Goal: Task Accomplishment & Management: Use online tool/utility

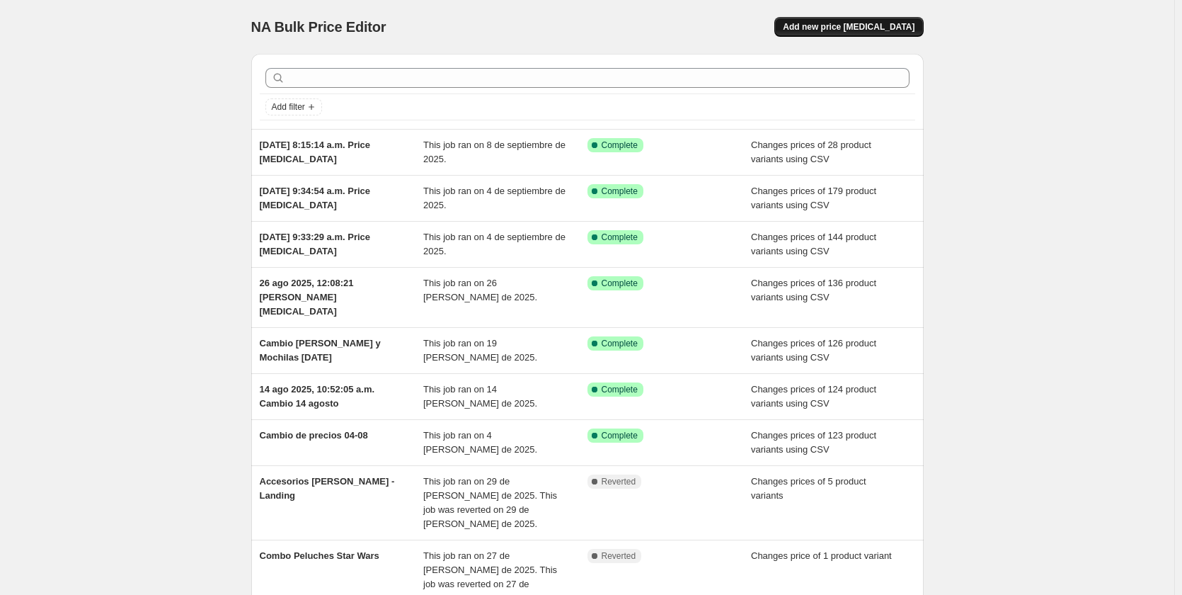
click at [863, 34] on button "Add new price [MEDICAL_DATA]" at bounding box center [849, 27] width 149 height 20
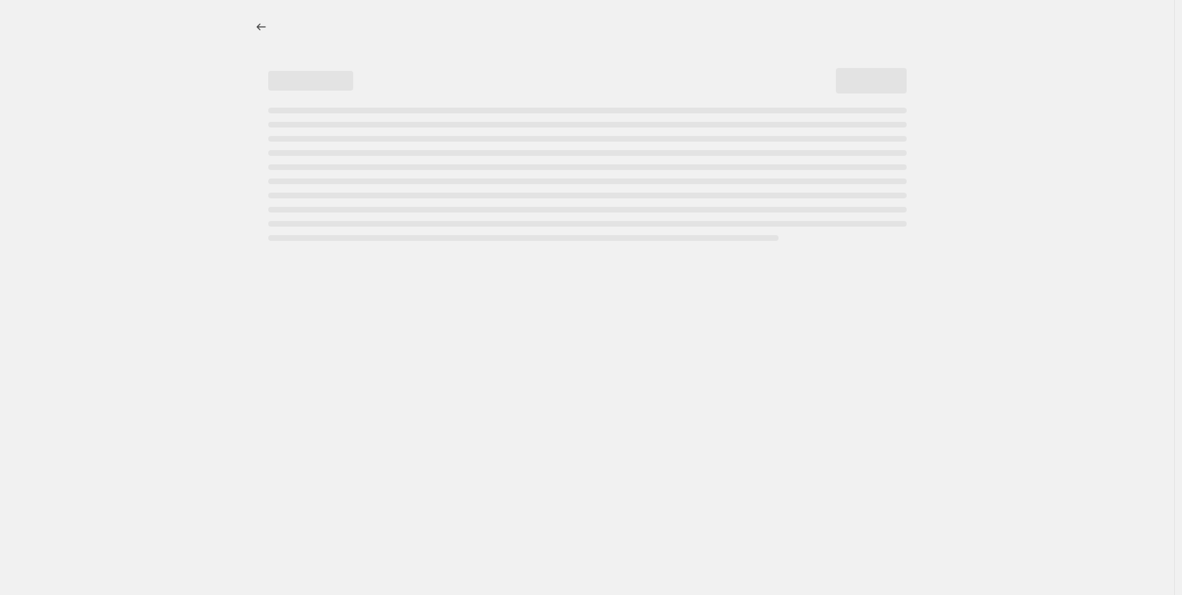
select select "percentage"
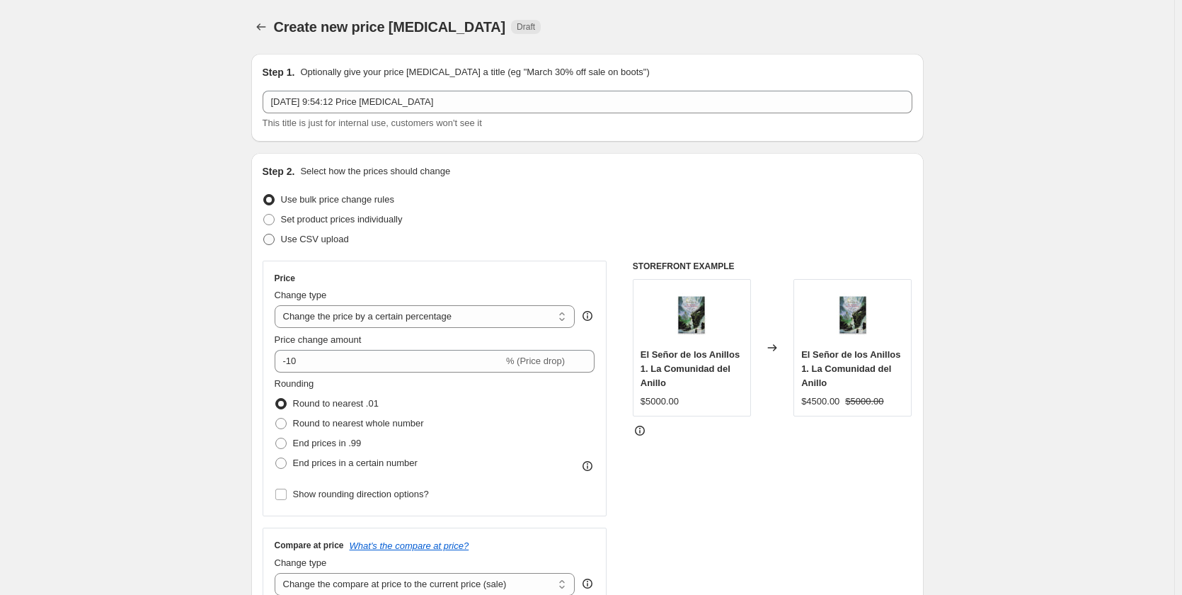
click at [282, 242] on label "Use CSV upload" at bounding box center [306, 239] width 86 height 20
click at [264, 234] on input "Use CSV upload" at bounding box center [263, 234] width 1 height 1
radio input "true"
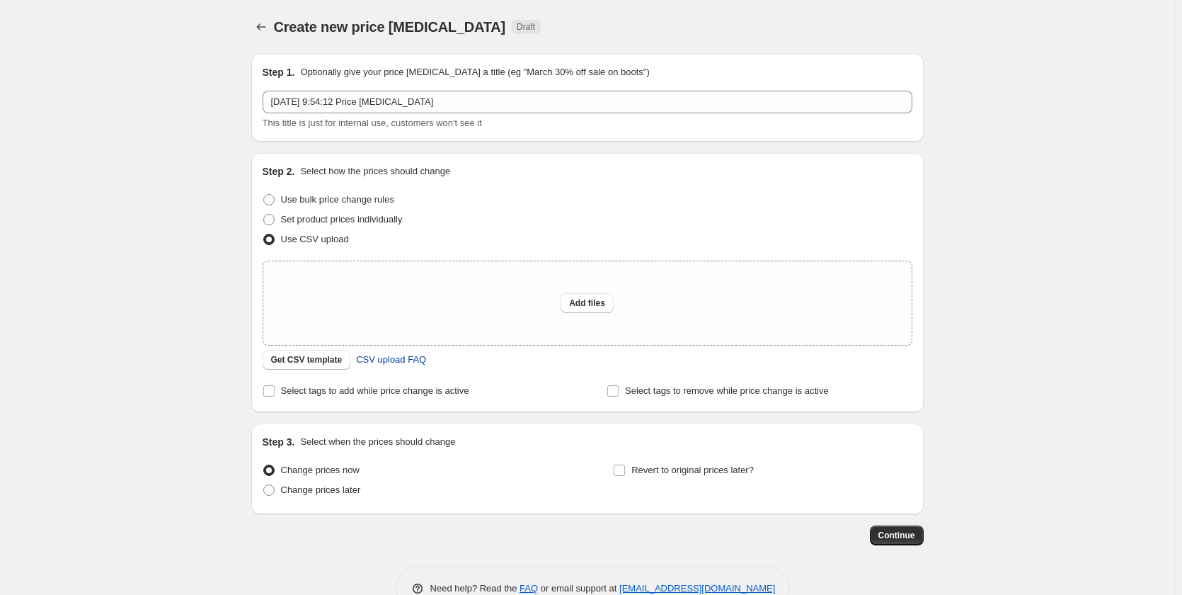
click at [392, 359] on span "CSV upload FAQ" at bounding box center [391, 360] width 70 height 14
click at [318, 367] on button "Get CSV template" at bounding box center [307, 360] width 89 height 20
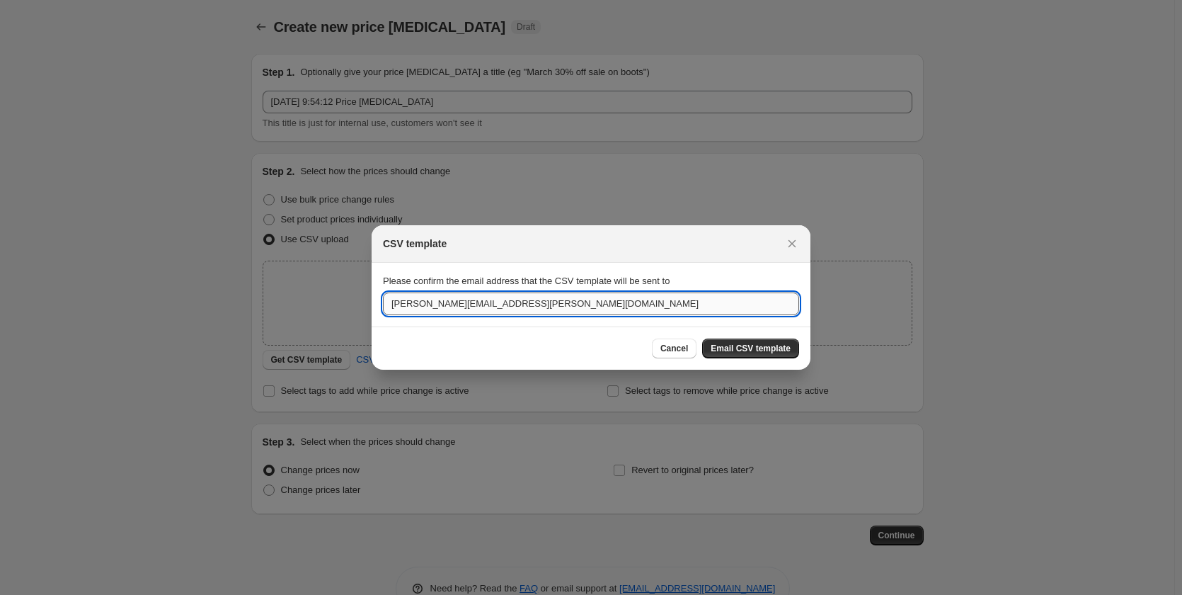
click at [510, 307] on input "[PERSON_NAME][EMAIL_ADDRESS][PERSON_NAME][DOMAIN_NAME]" at bounding box center [591, 303] width 416 height 23
click at [482, 307] on input "[PERSON_NAME][EMAIL_ADDRESS][PERSON_NAME][DOMAIN_NAME]" at bounding box center [591, 303] width 416 height 23
click at [465, 303] on input "[PERSON_NAME][EMAIL_ADDRESS][PERSON_NAME][DOMAIN_NAME]" at bounding box center [591, 303] width 416 height 23
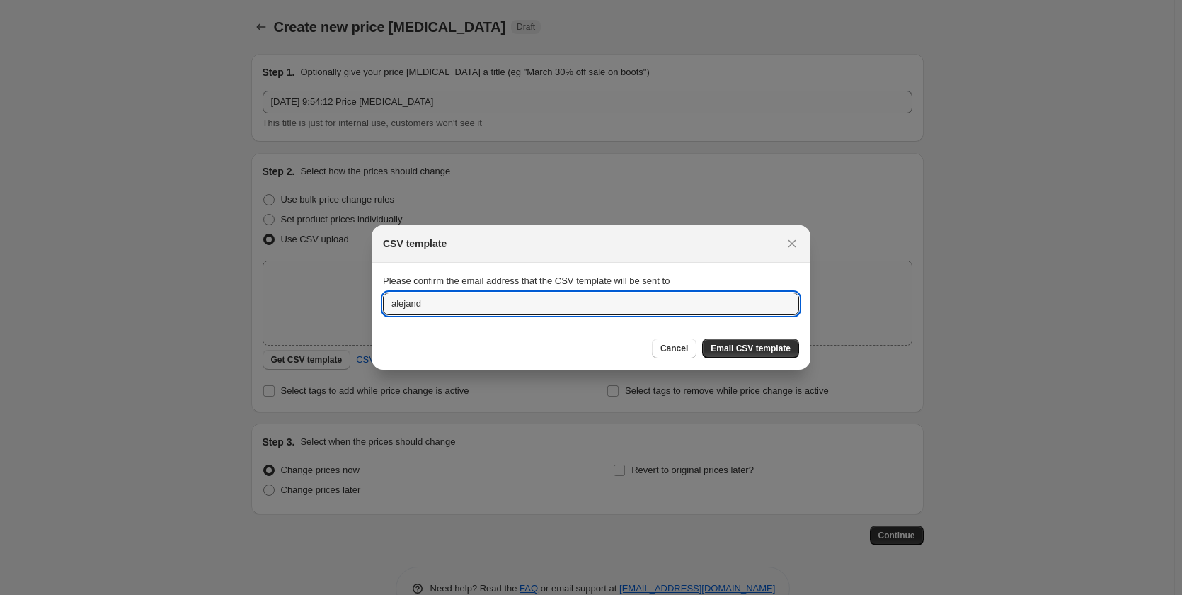
type input "[PERSON_NAME][EMAIL_ADDRESS][DOMAIN_NAME]"
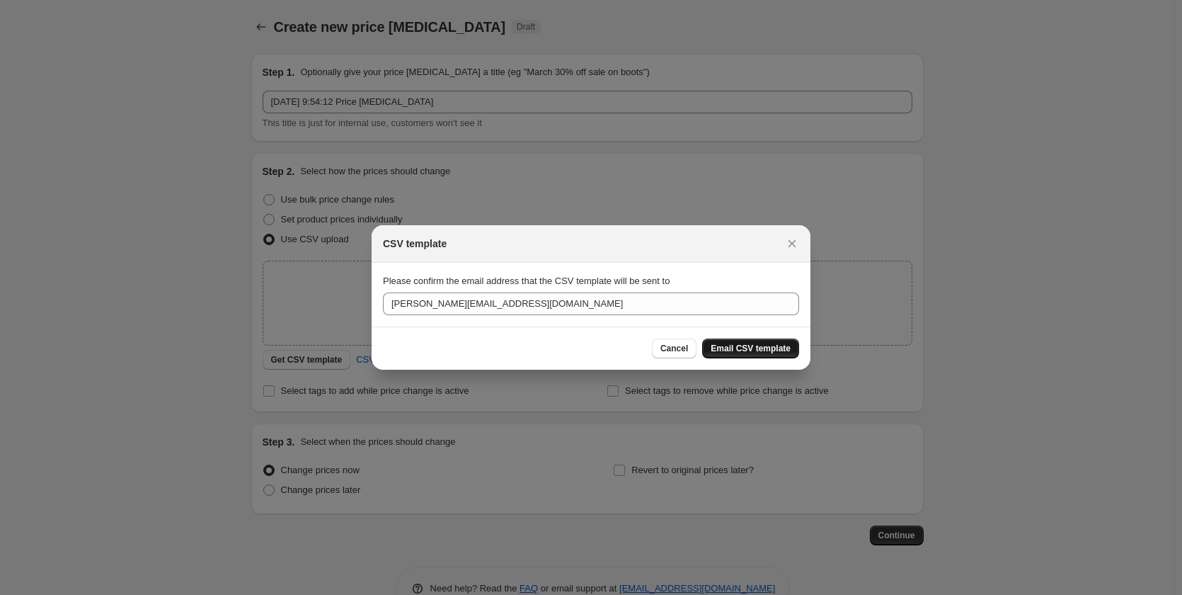
click at [782, 349] on span "Email CSV template" at bounding box center [751, 348] width 80 height 11
